Goal: Information Seeking & Learning: Learn about a topic

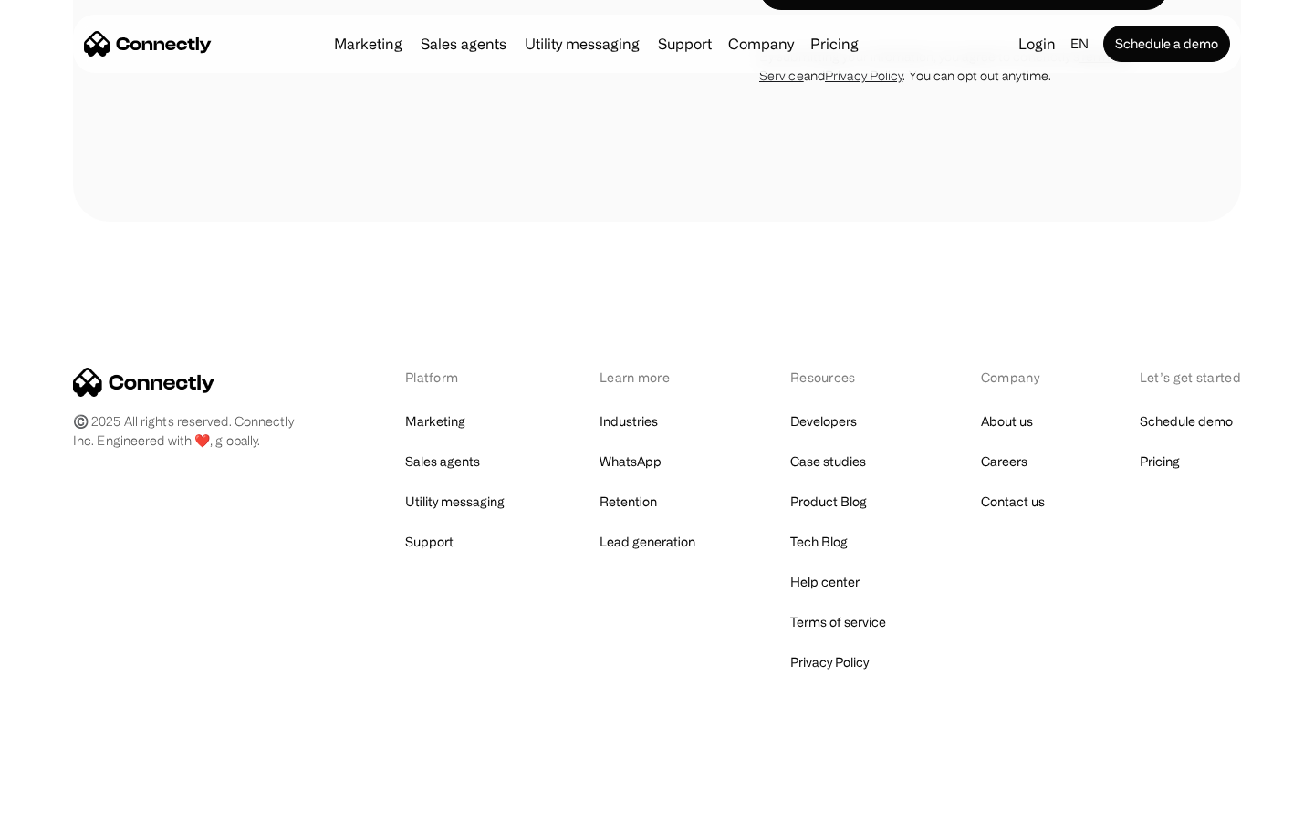
scroll to position [5927, 0]
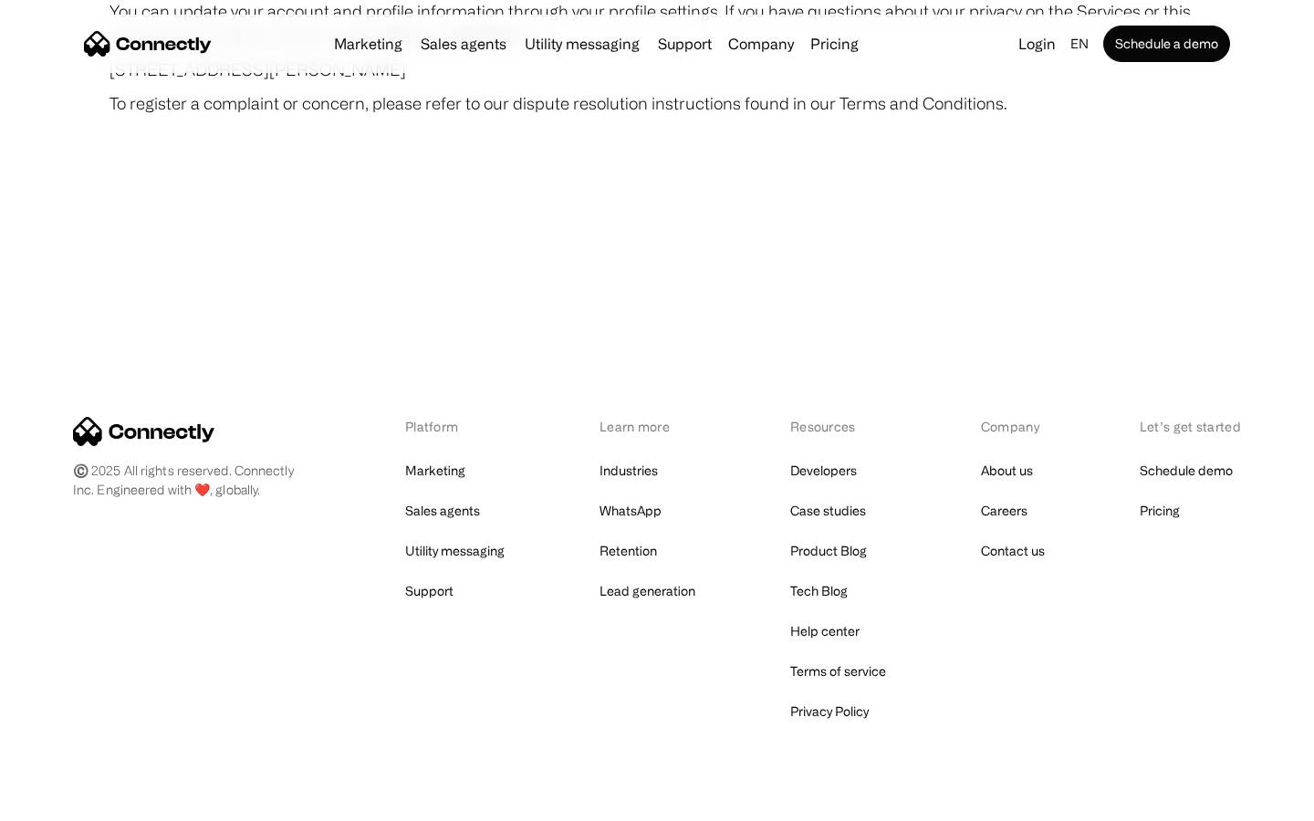
scroll to position [10623, 0]
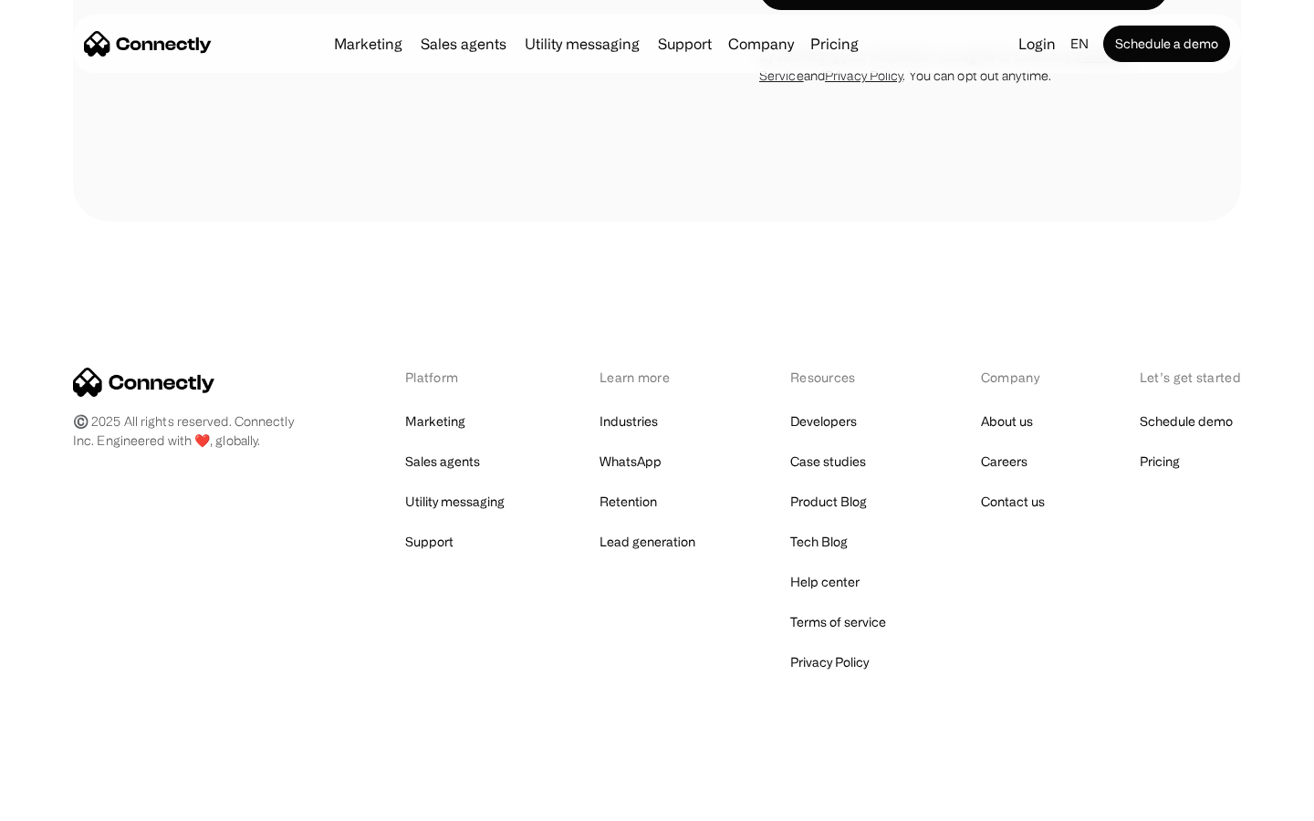
scroll to position [2674, 0]
